Goal: Find specific page/section: Find specific page/section

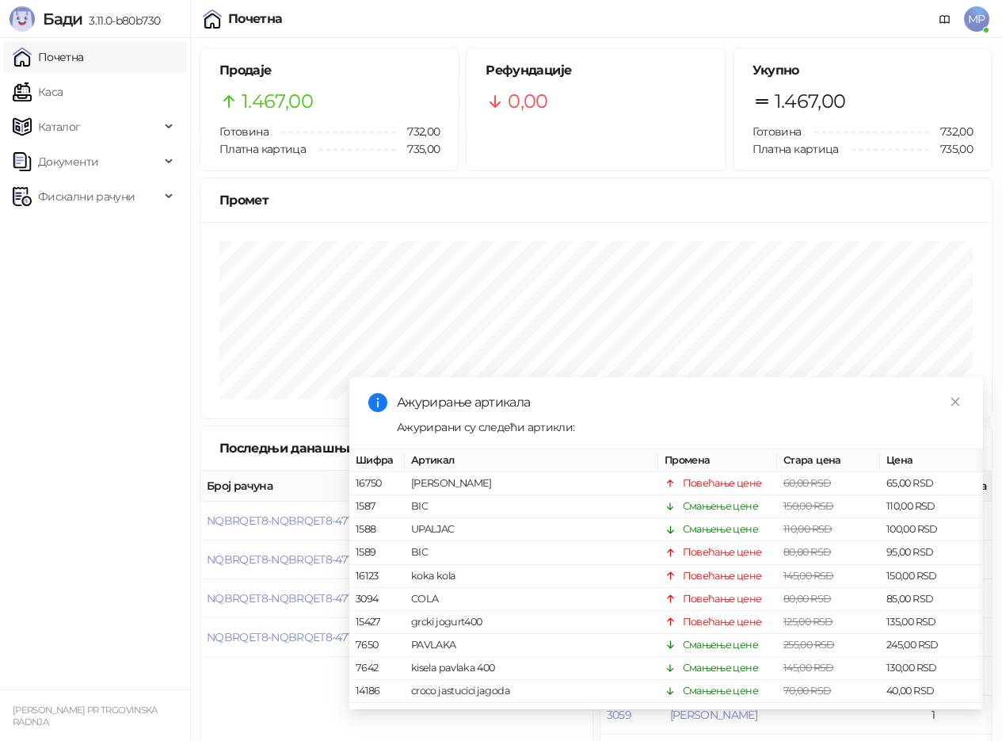
drag, startPoint x: 79, startPoint y: 101, endPoint x: 87, endPoint y: 59, distance: 42.7
click at [63, 103] on link "Каса" at bounding box center [38, 92] width 50 height 32
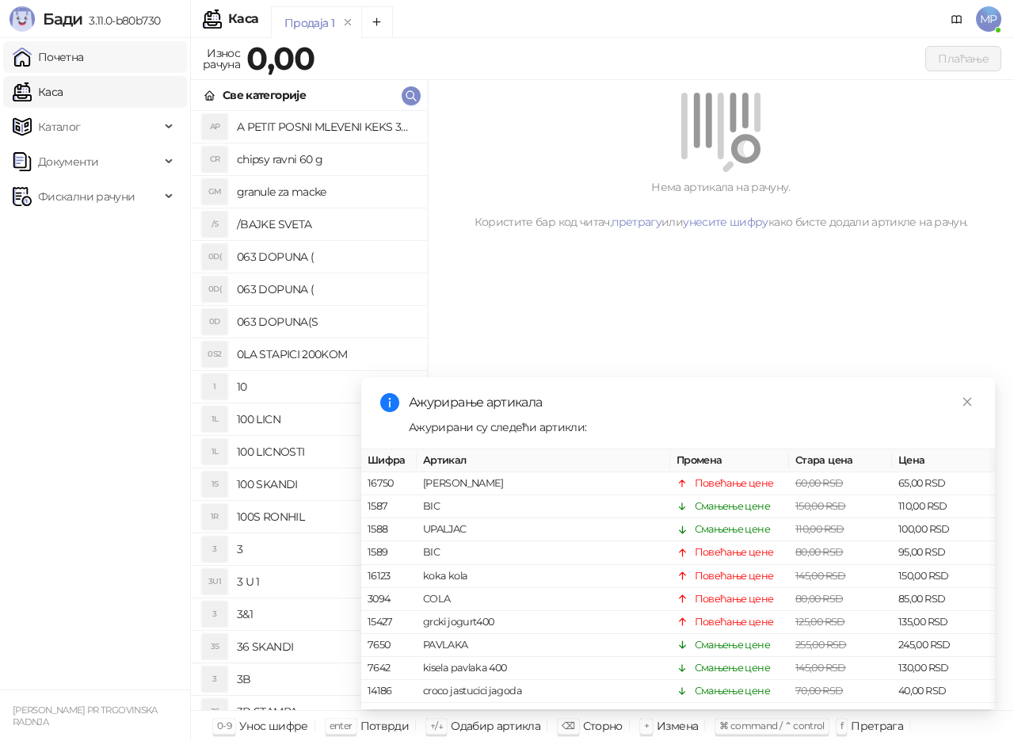
click at [84, 59] on link "Почетна" at bounding box center [48, 57] width 71 height 32
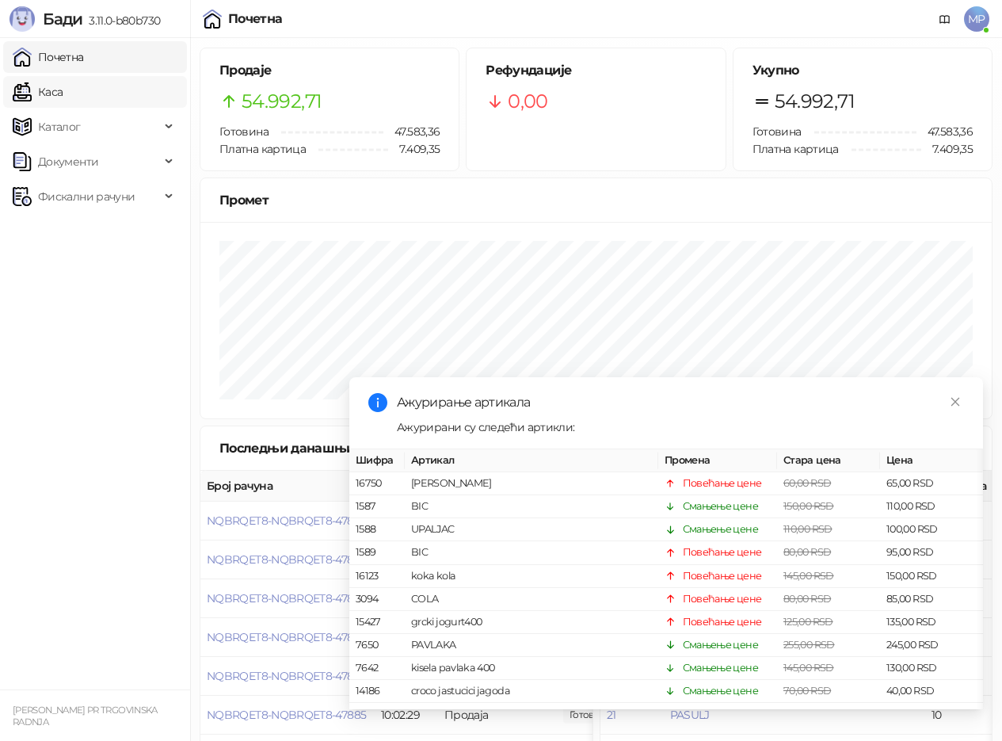
click at [58, 96] on link "Каса" at bounding box center [38, 92] width 50 height 32
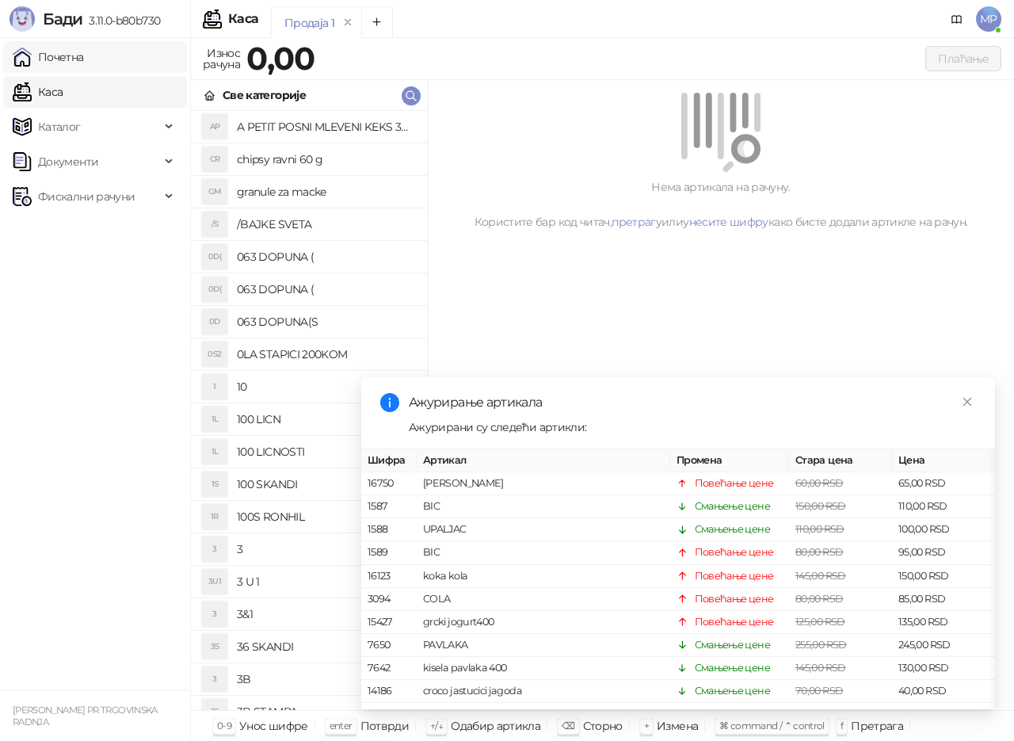
click at [59, 59] on link "Почетна" at bounding box center [48, 57] width 71 height 32
